Goal: Use online tool/utility: Utilize a website feature to perform a specific function

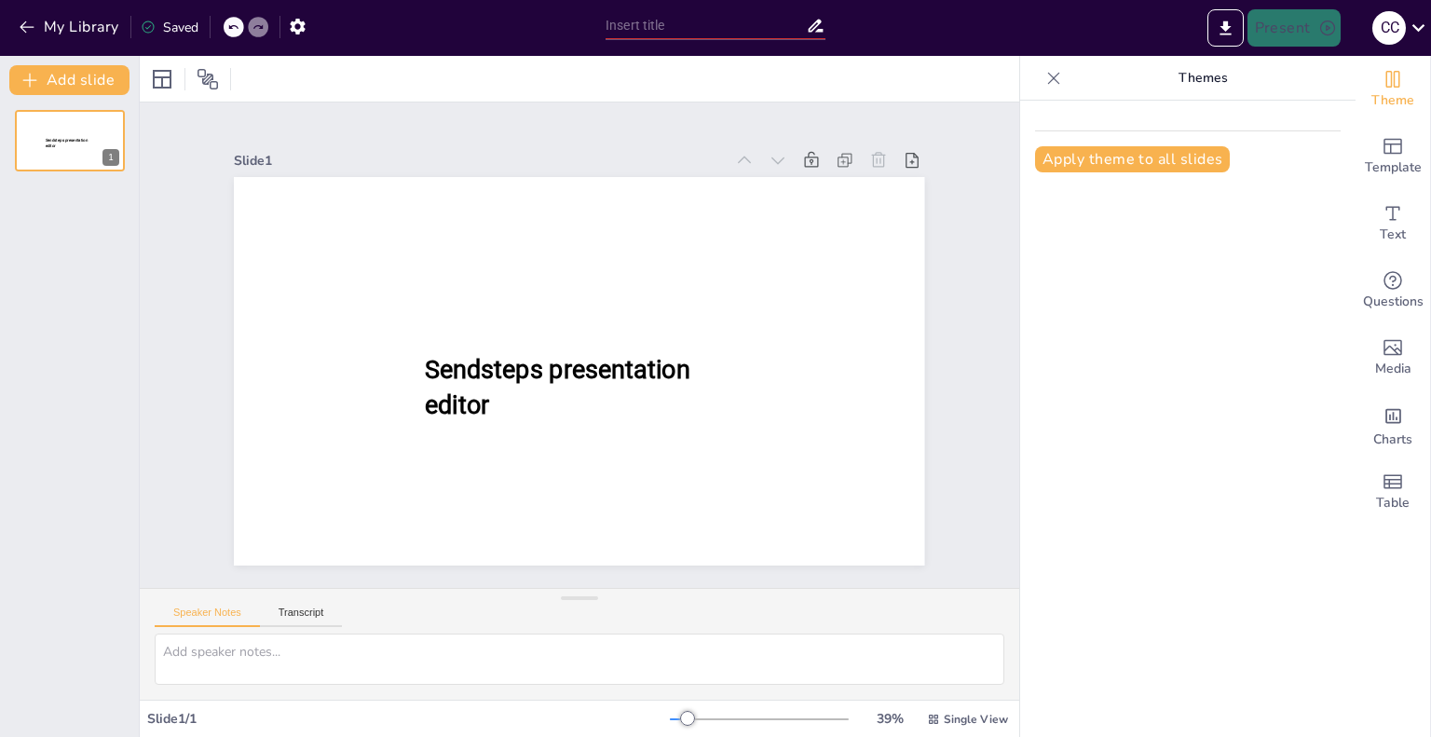
type input "Imported Electrofisiología Clase 1.pptx"
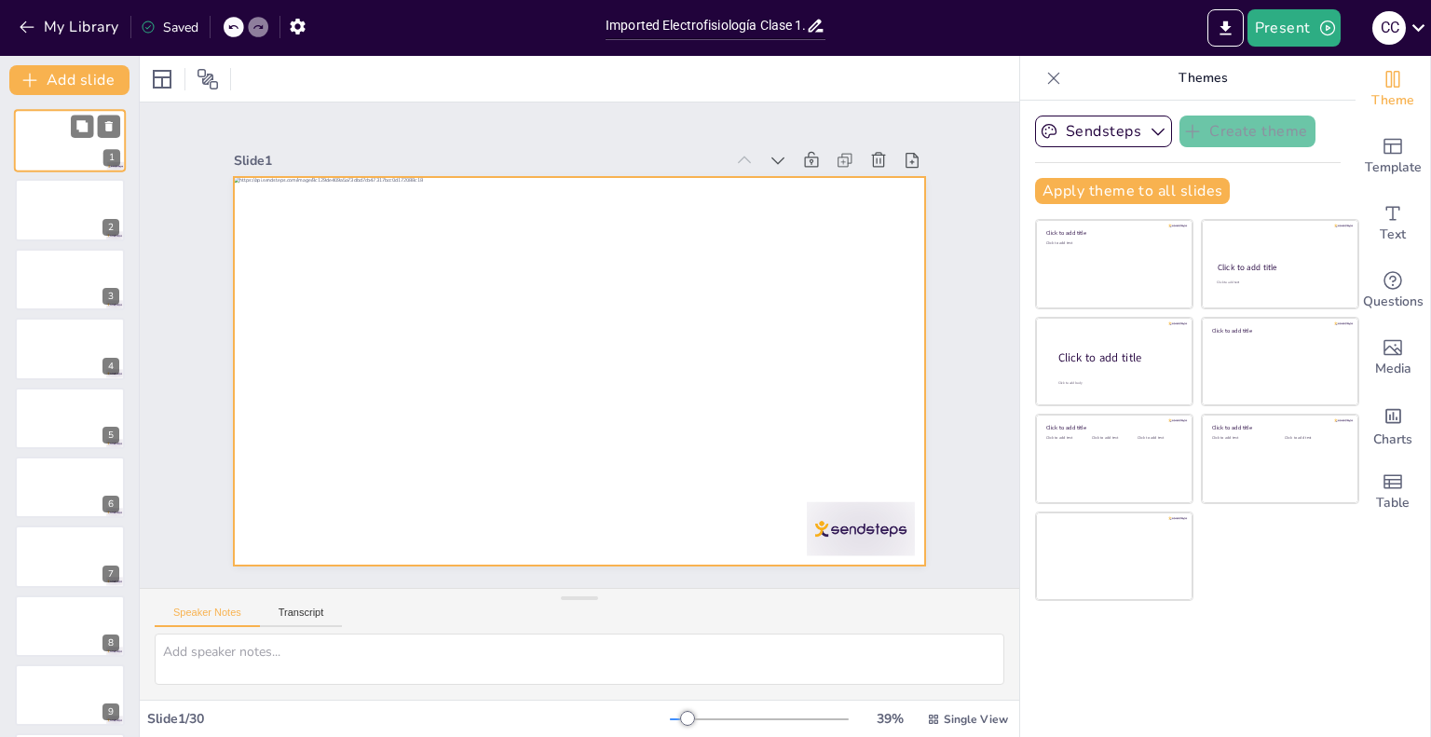
click at [60, 141] on div at bounding box center [70, 140] width 112 height 63
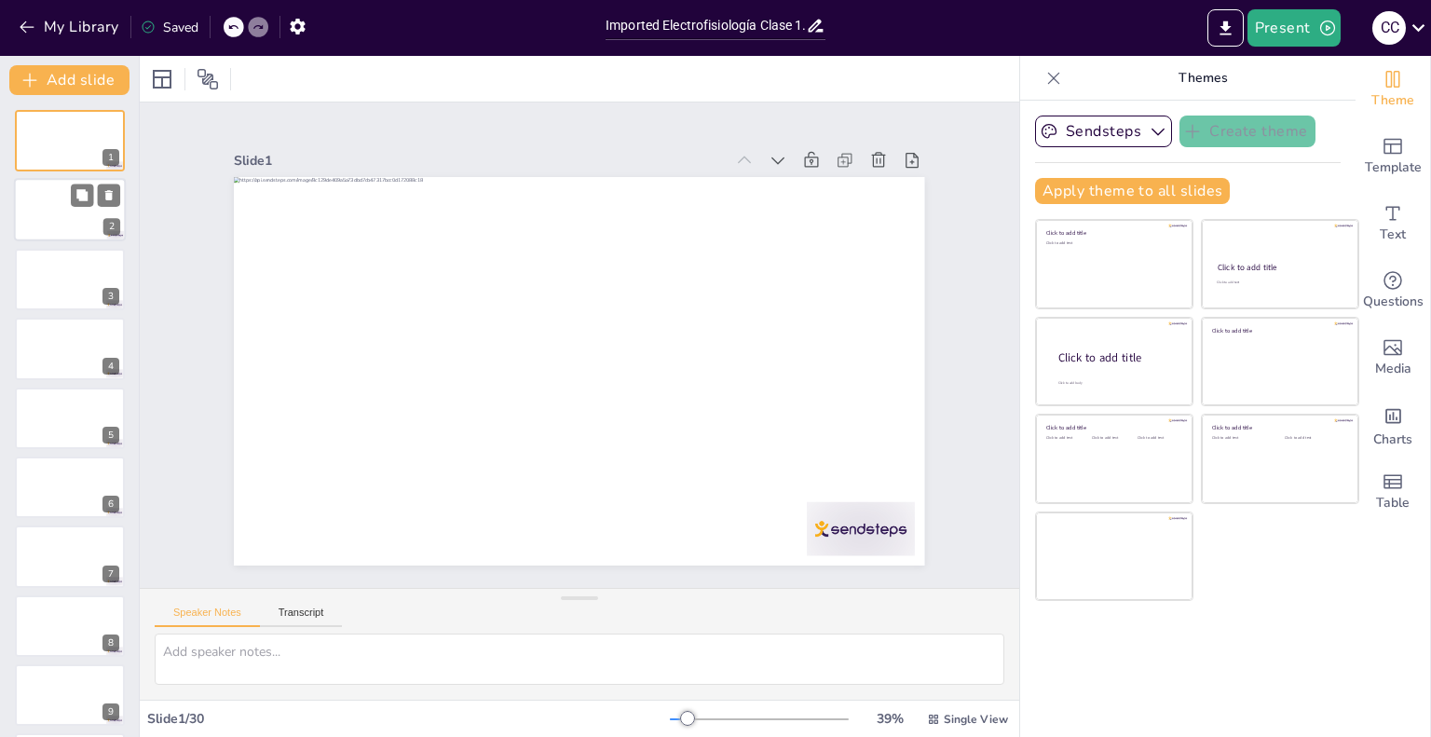
click at [39, 211] on div at bounding box center [70, 210] width 112 height 63
click at [32, 139] on div at bounding box center [70, 140] width 112 height 63
click at [1301, 25] on button "Present" at bounding box center [1293, 27] width 93 height 37
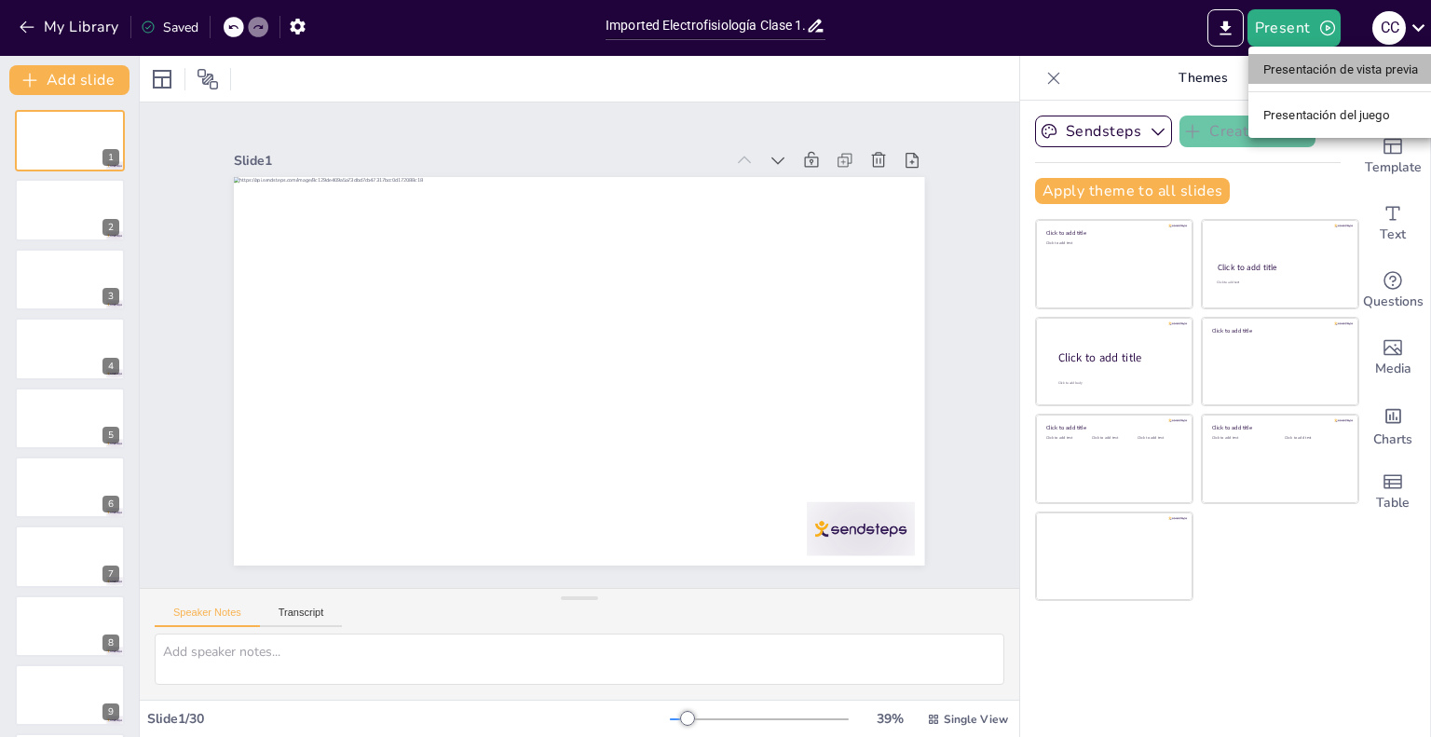
click at [1274, 83] on li "Presentación de vista previa" at bounding box center [1340, 69] width 185 height 30
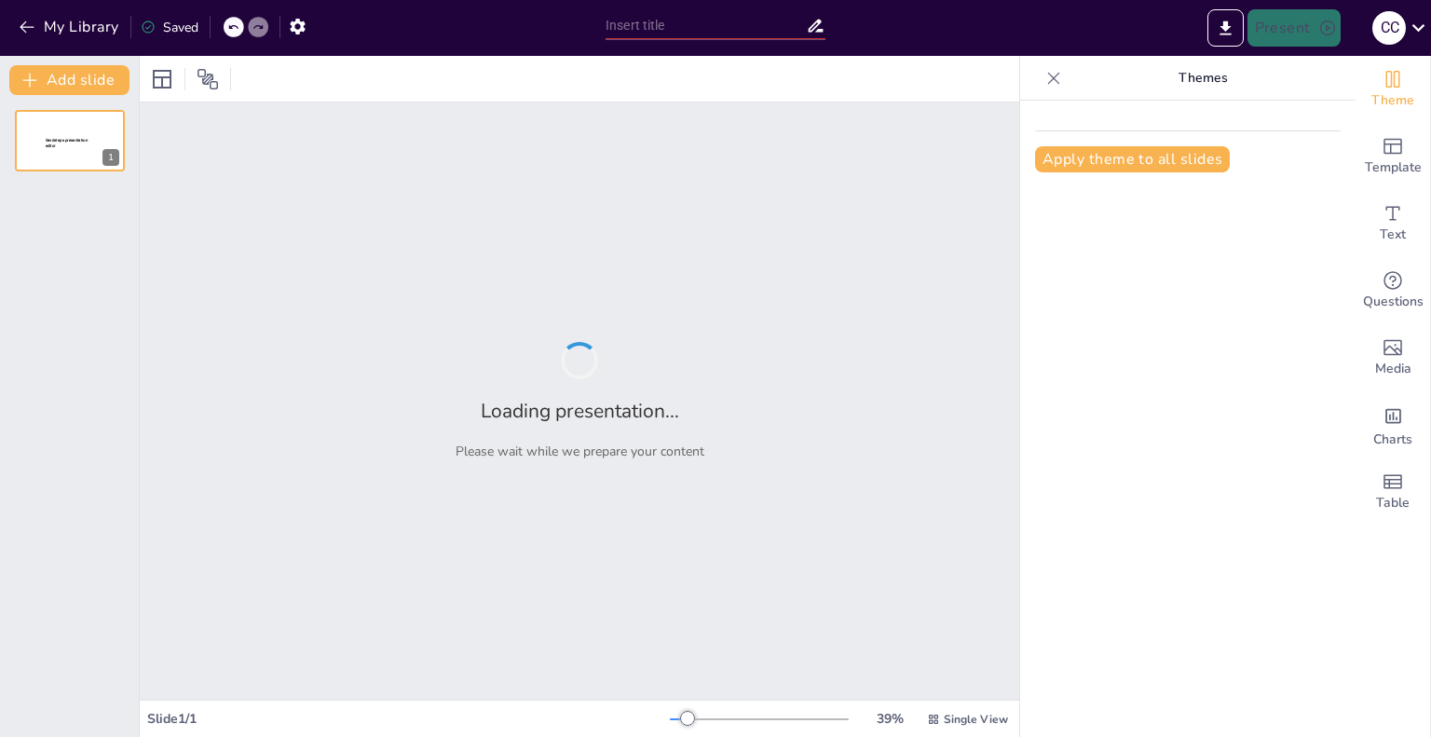
type input "Imported Electrofisiología Clase 1.pptx"
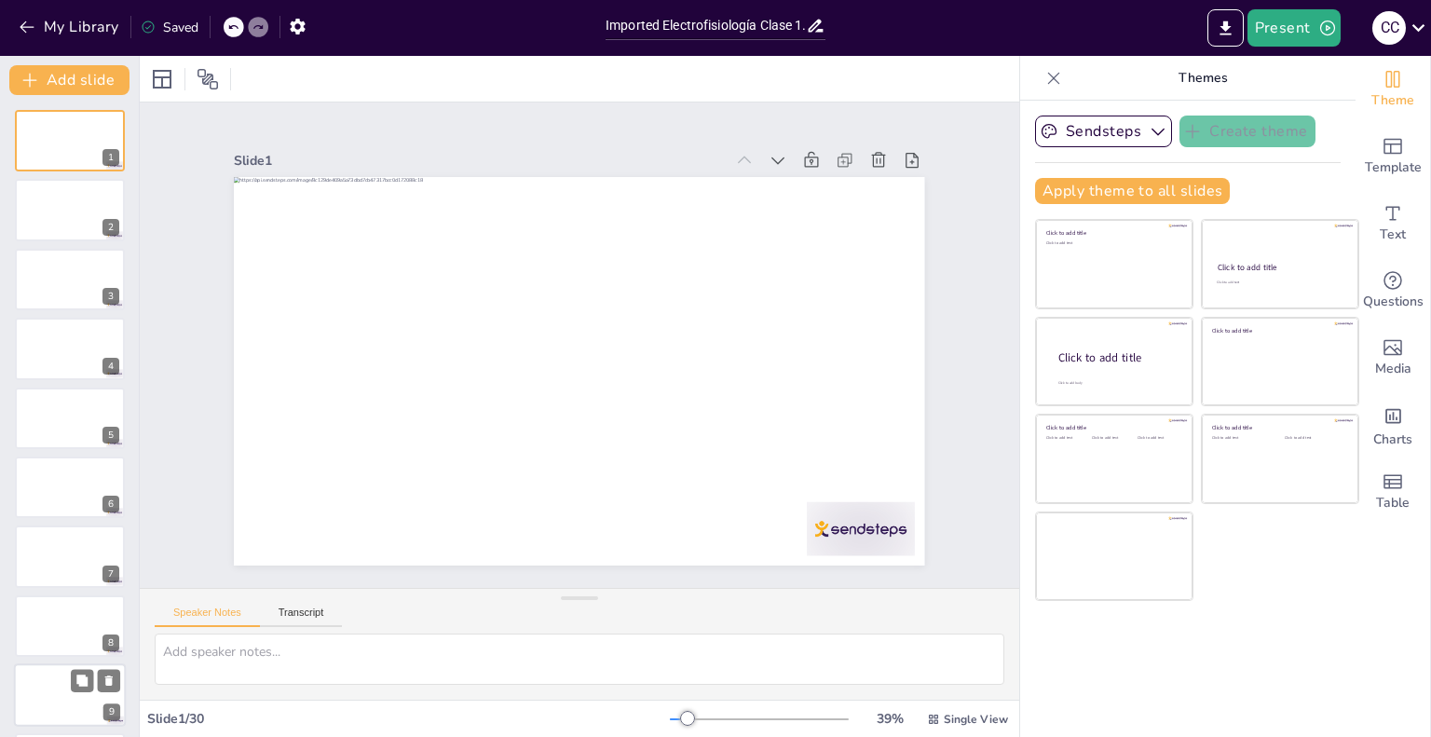
drag, startPoint x: 135, startPoint y: 733, endPoint x: 127, endPoint y: 723, distance: 13.2
click at [135, 733] on div "Add slide 1 2 3 4 5 6 7 8 9 10 11 12 13 14 15 16 17 18 19 20 21 22 23 24 25 26 …" at bounding box center [70, 396] width 140 height 681
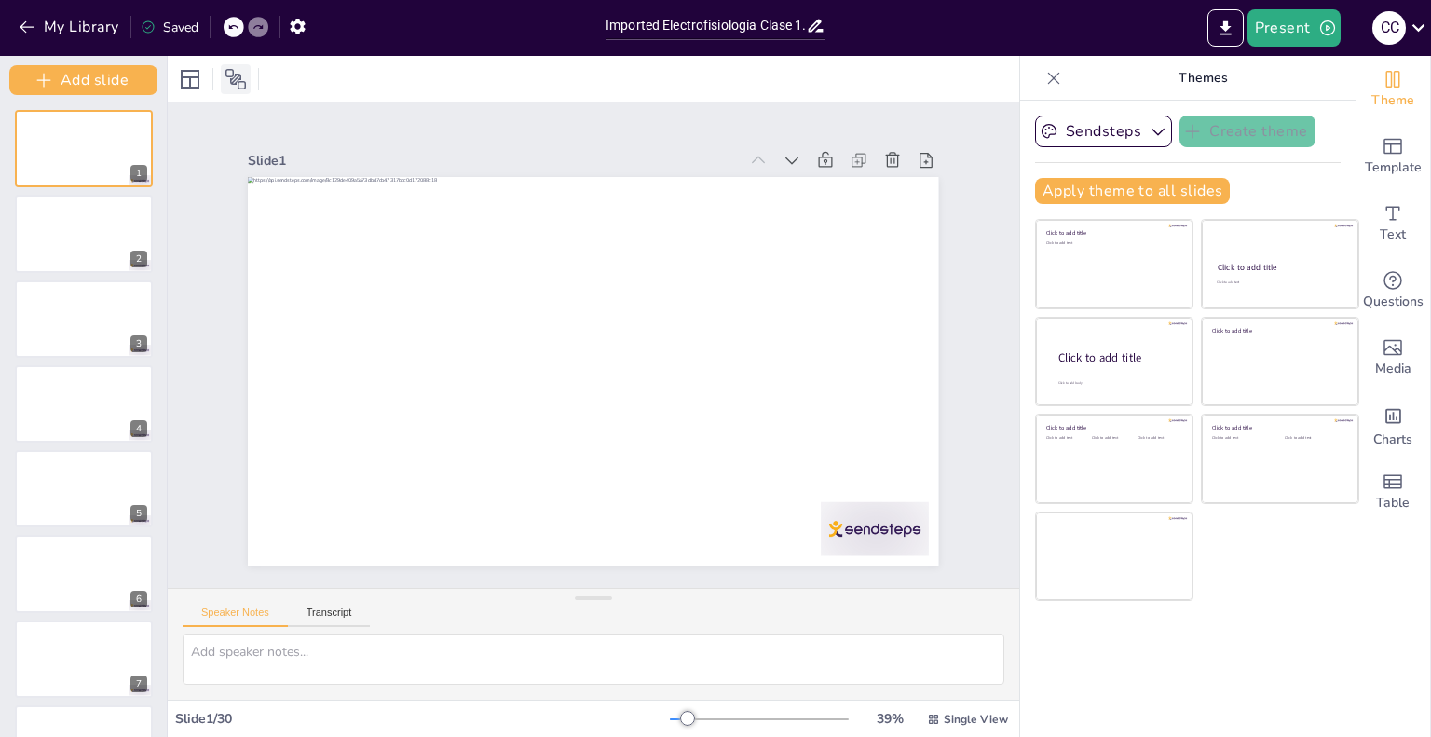
click at [240, 71] on icon at bounding box center [236, 79] width 22 height 22
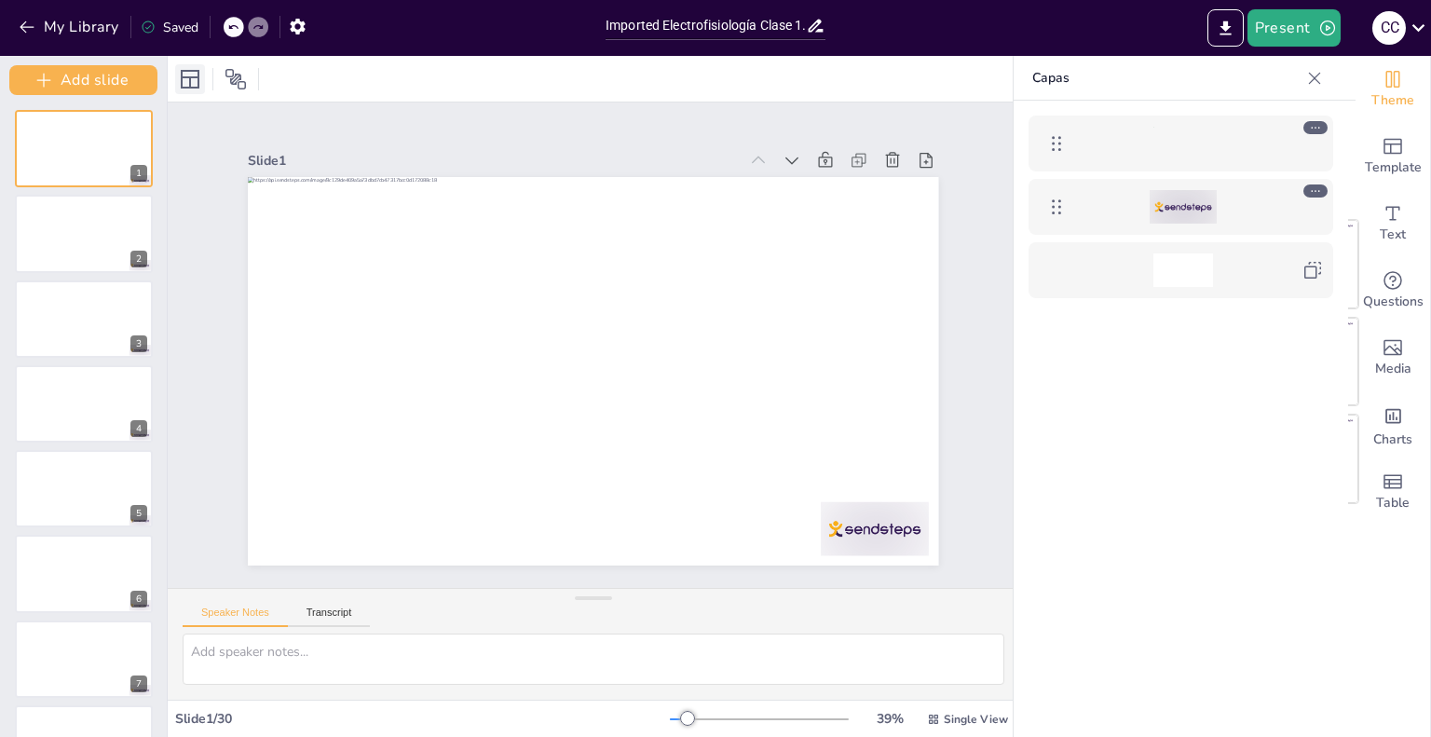
click at [191, 88] on icon at bounding box center [190, 79] width 19 height 19
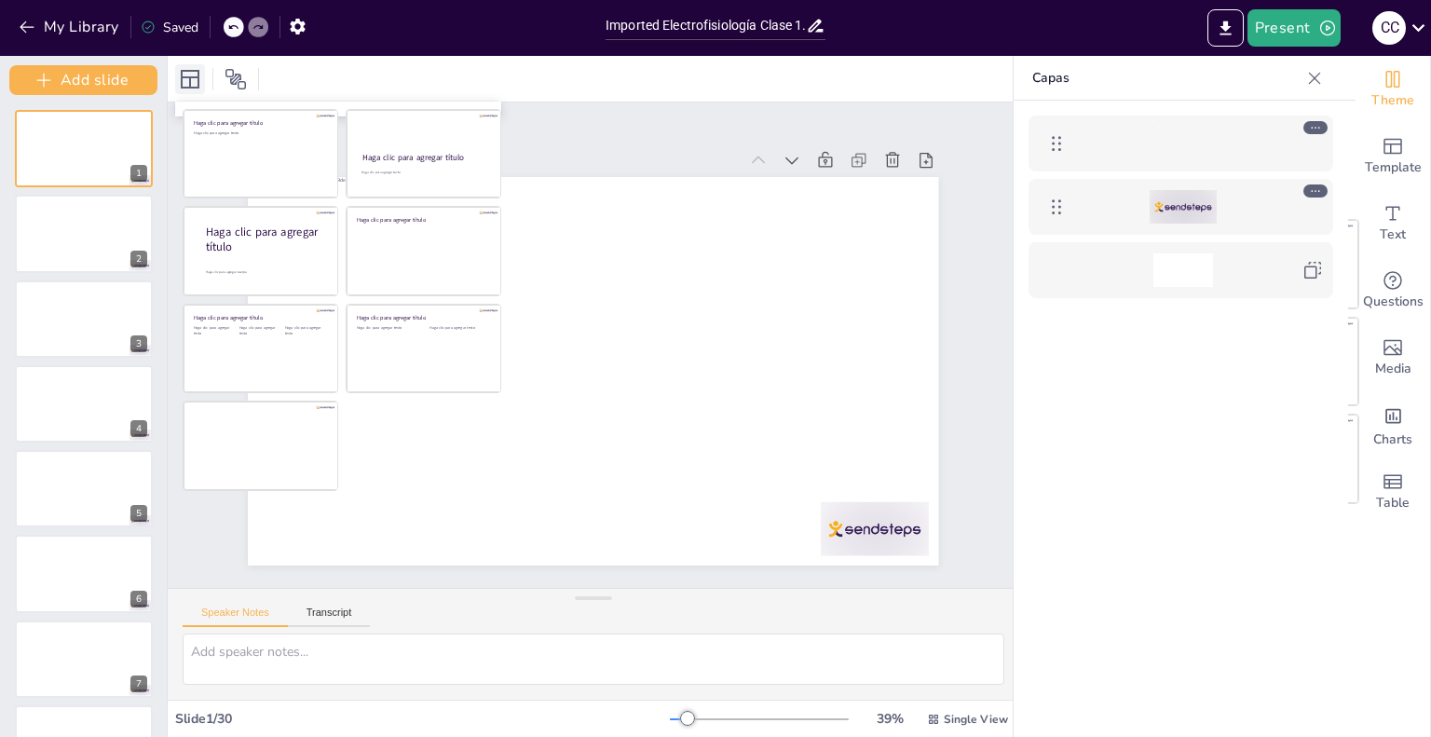
click at [191, 88] on icon at bounding box center [190, 79] width 19 height 19
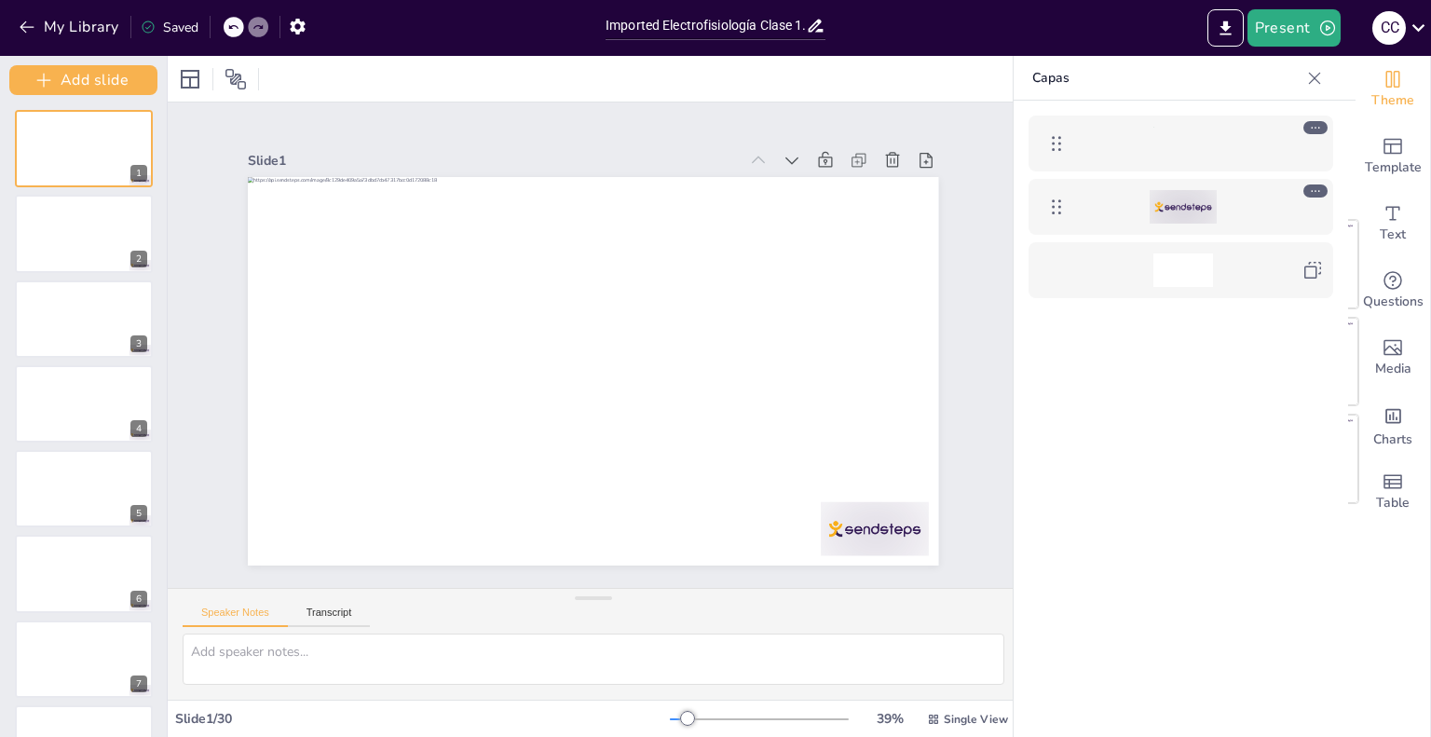
click at [312, 79] on div at bounding box center [593, 79] width 851 height 46
click at [1393, 167] on span "Template" at bounding box center [1393, 167] width 57 height 20
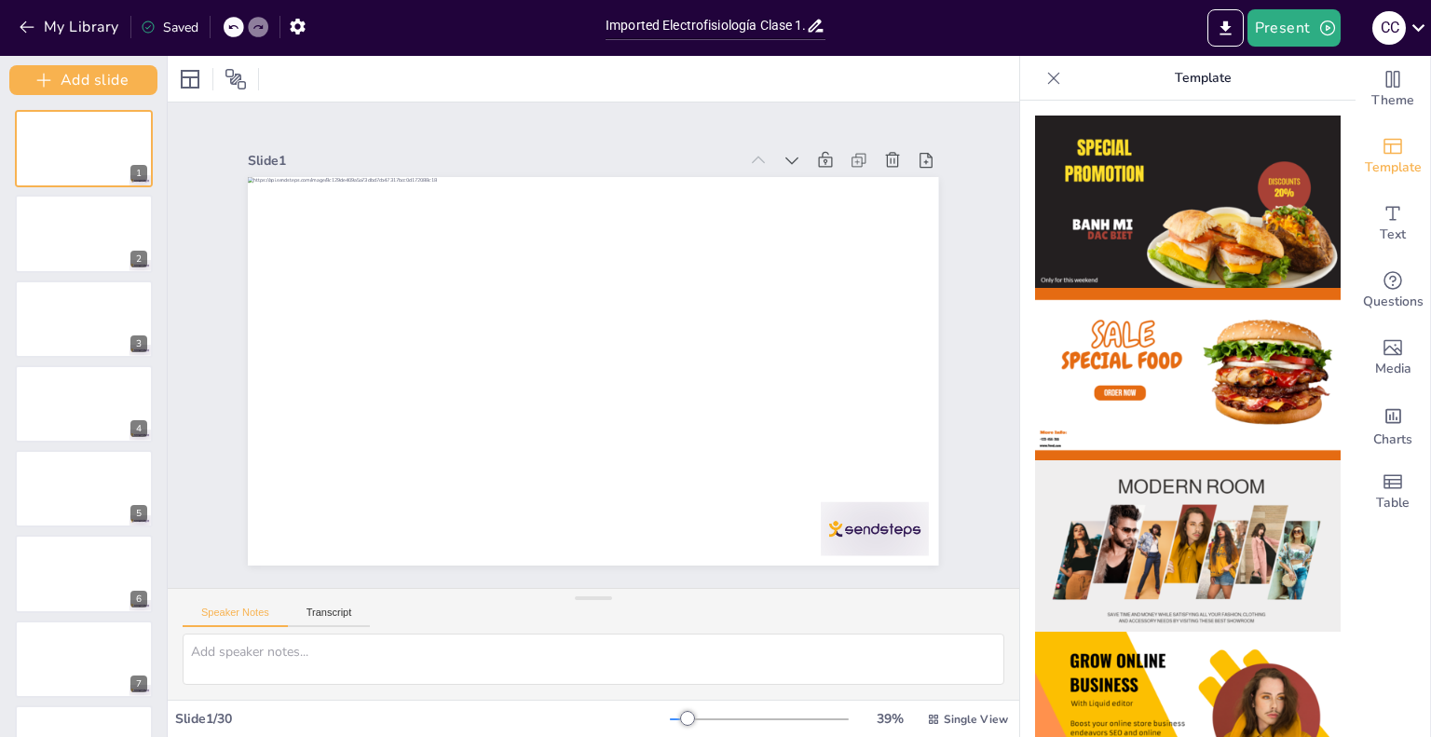
click at [1044, 83] on icon at bounding box center [1053, 78] width 19 height 19
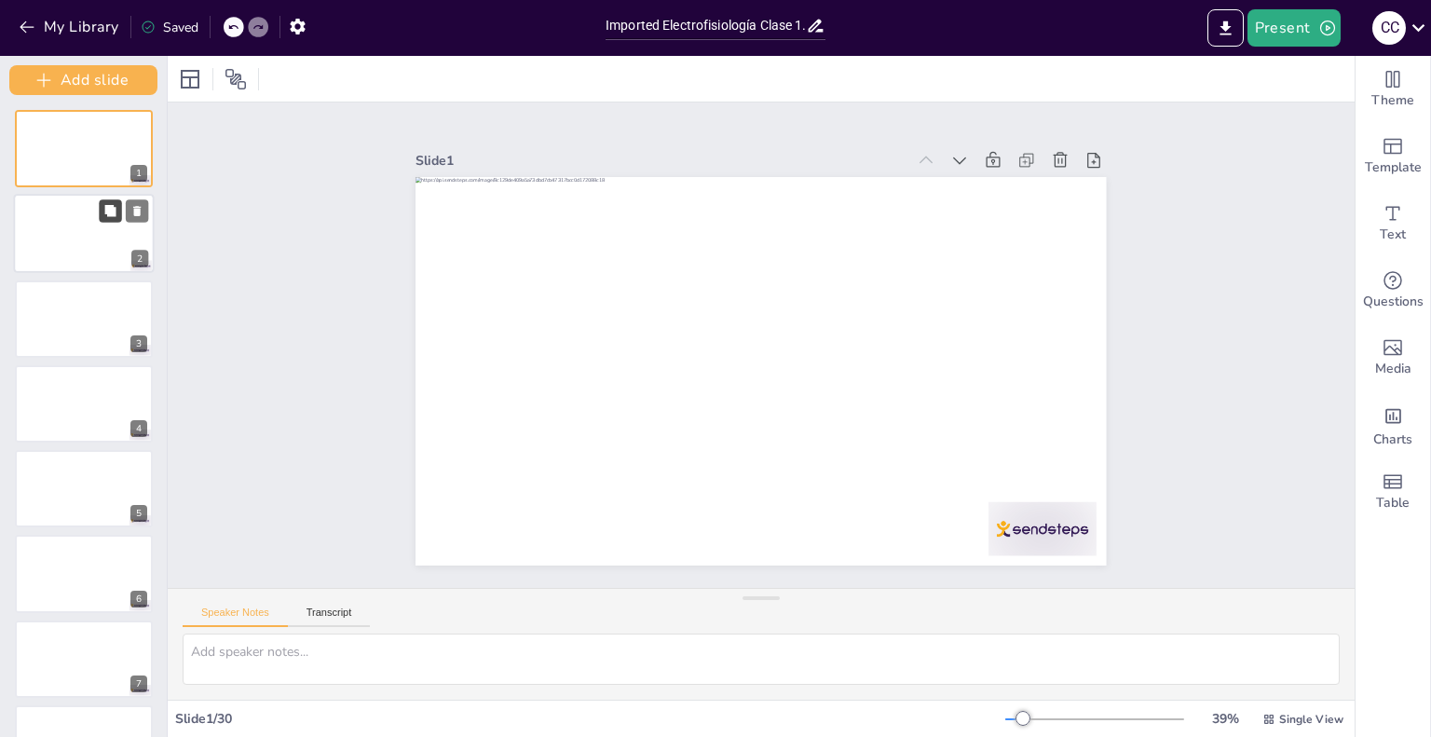
click at [102, 221] on button at bounding box center [110, 211] width 22 height 22
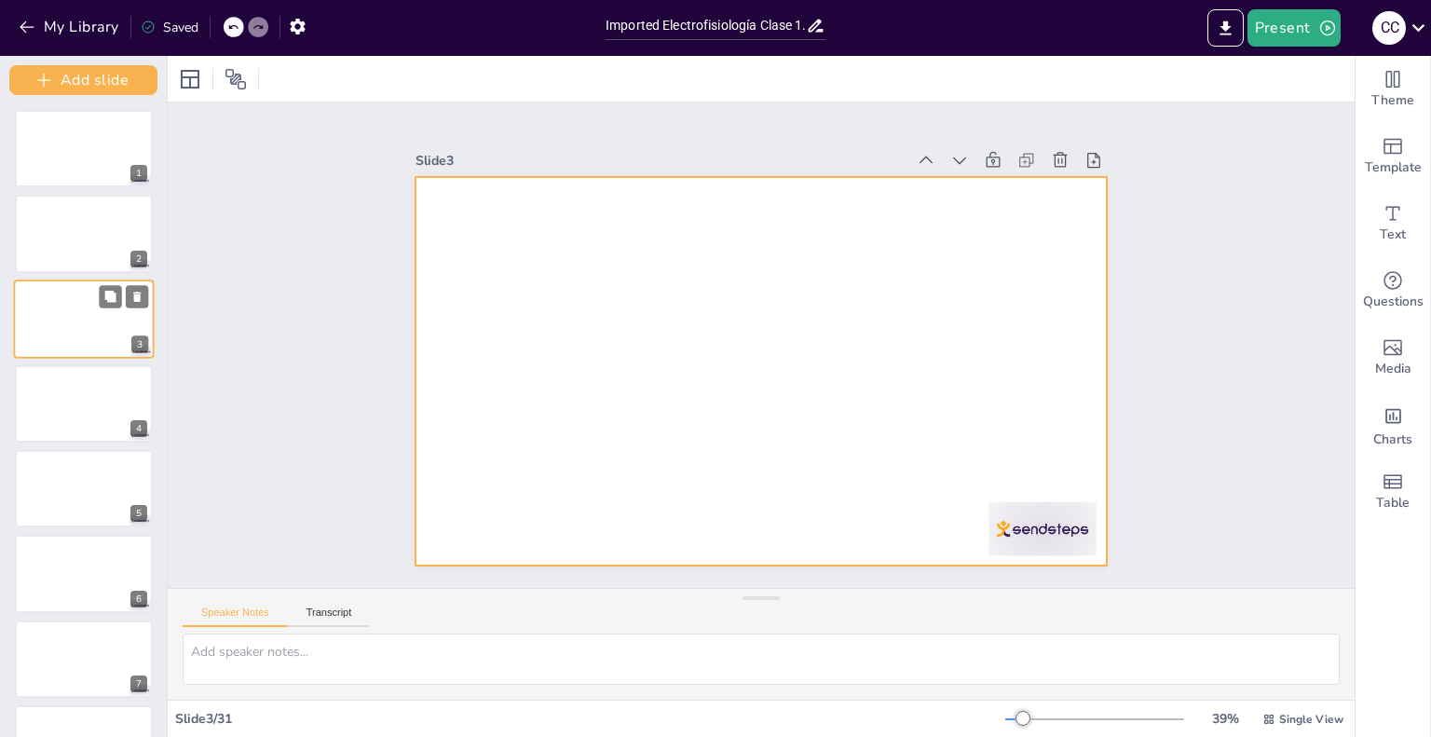
click at [56, 338] on div at bounding box center [84, 318] width 141 height 79
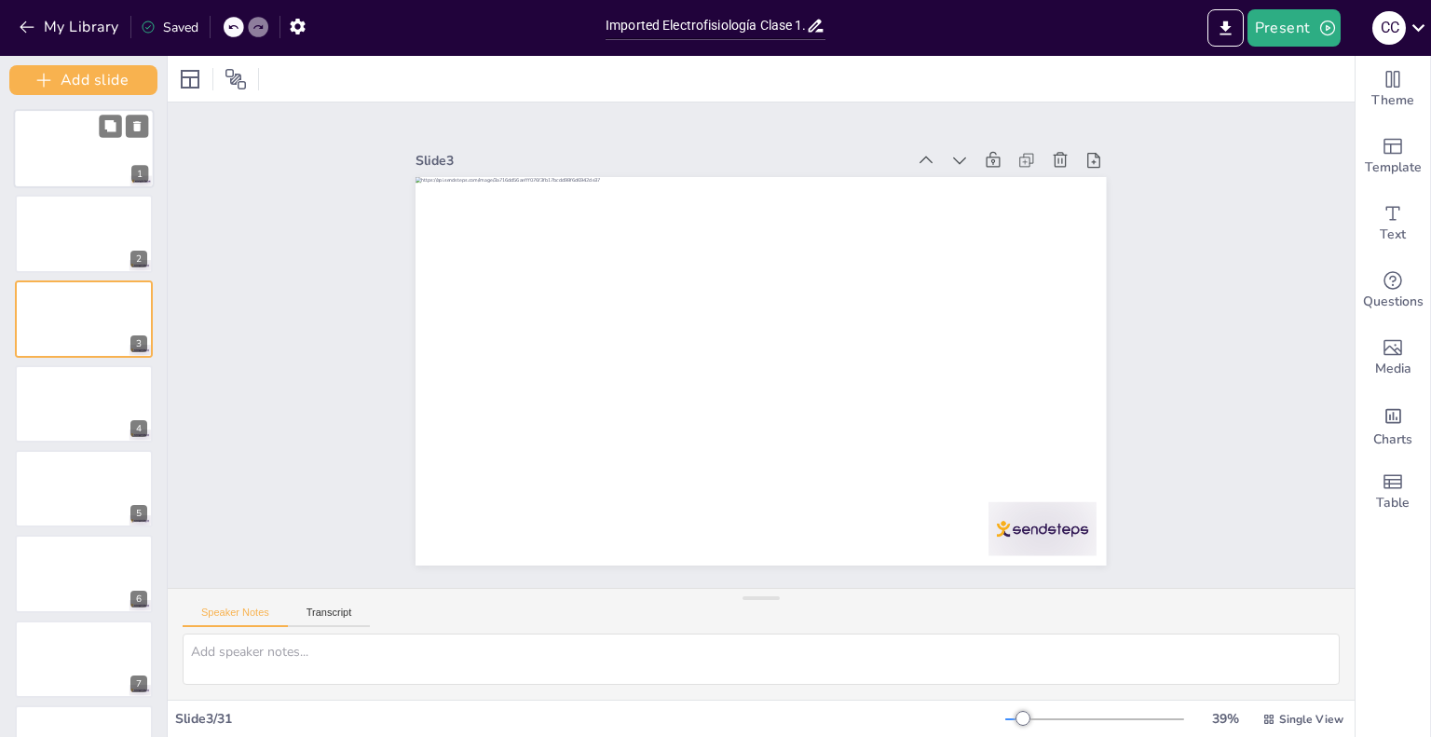
click at [57, 174] on div at bounding box center [84, 148] width 141 height 79
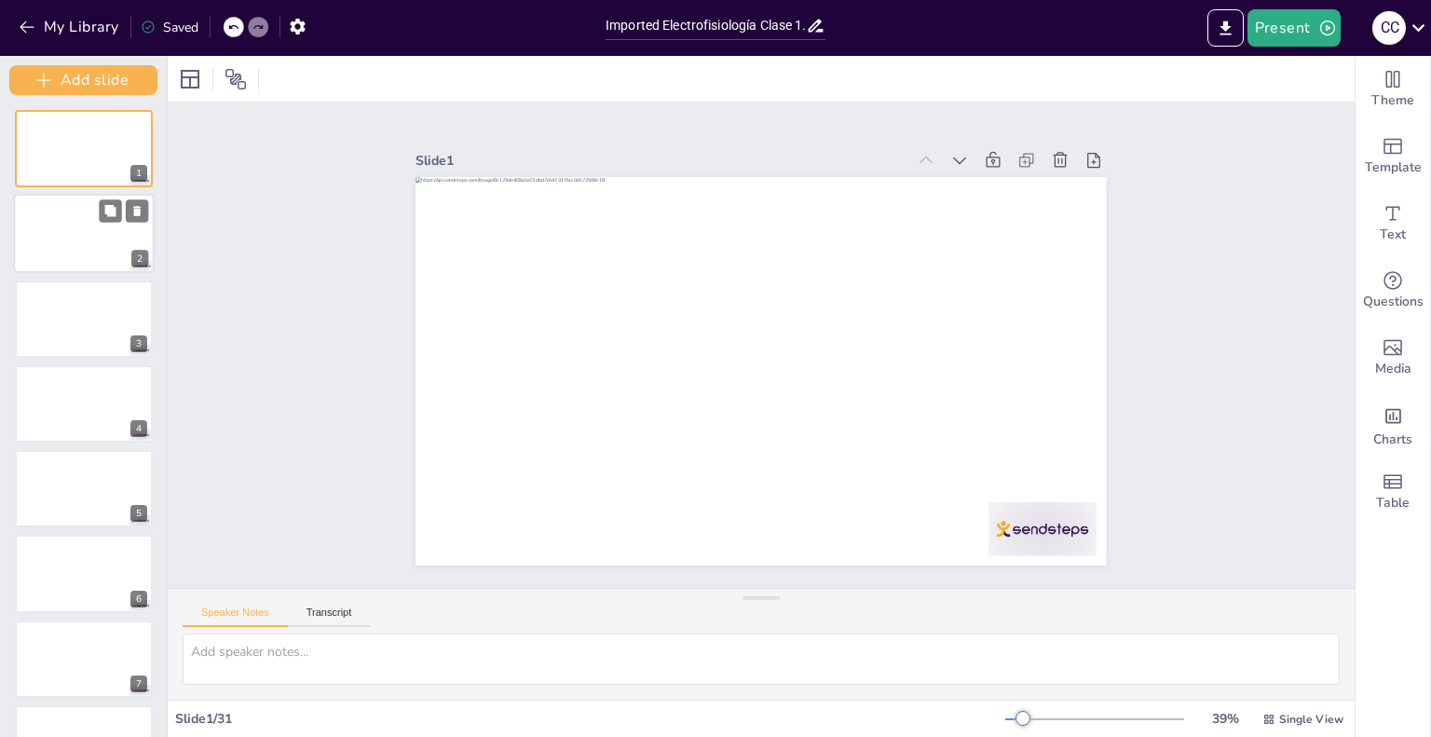
click at [22, 226] on div at bounding box center [84, 233] width 141 height 79
click at [33, 329] on div at bounding box center [84, 318] width 141 height 79
click at [35, 246] on div at bounding box center [84, 233] width 141 height 79
click at [47, 316] on div at bounding box center [84, 318] width 141 height 79
